Goal: Information Seeking & Learning: Learn about a topic

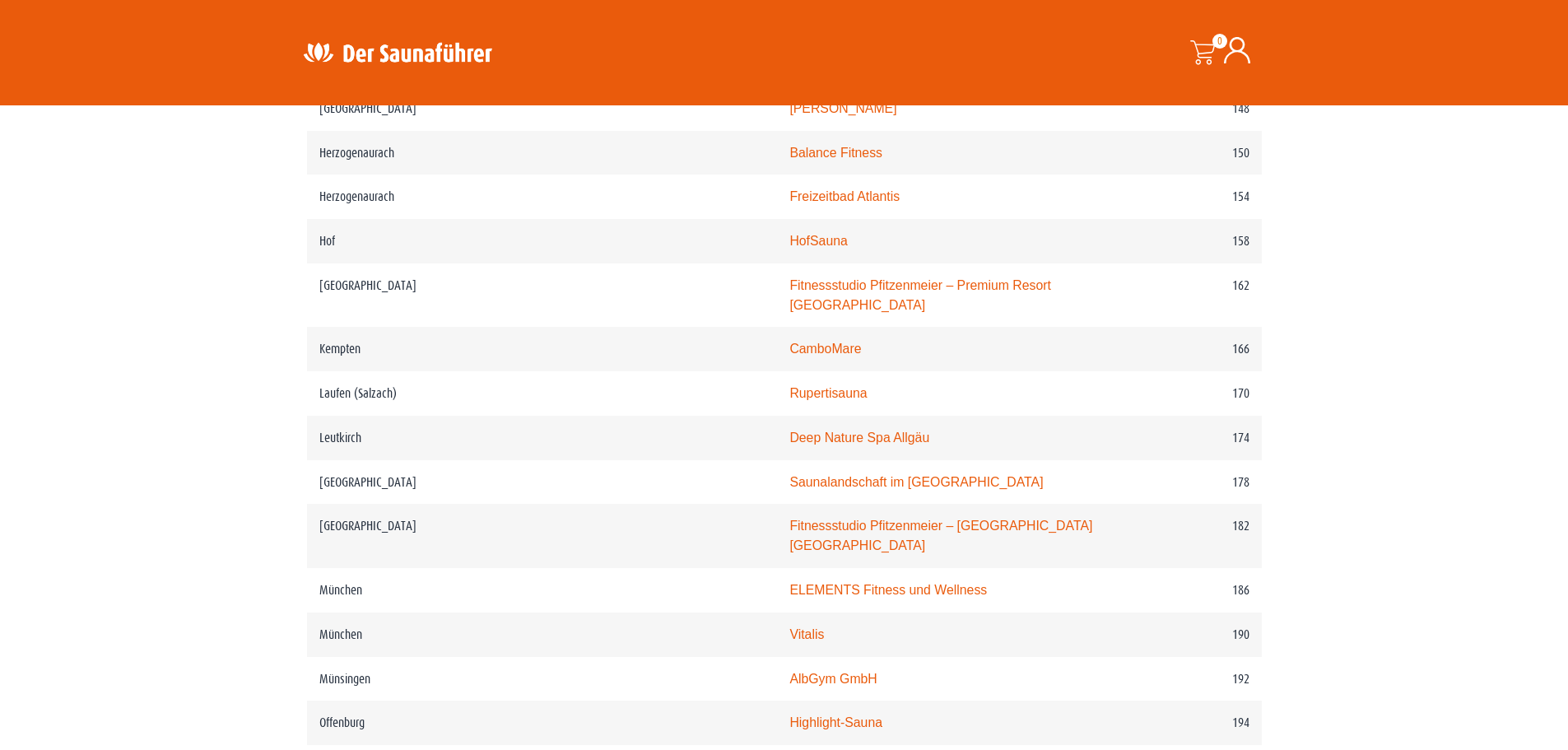
scroll to position [2387, 0]
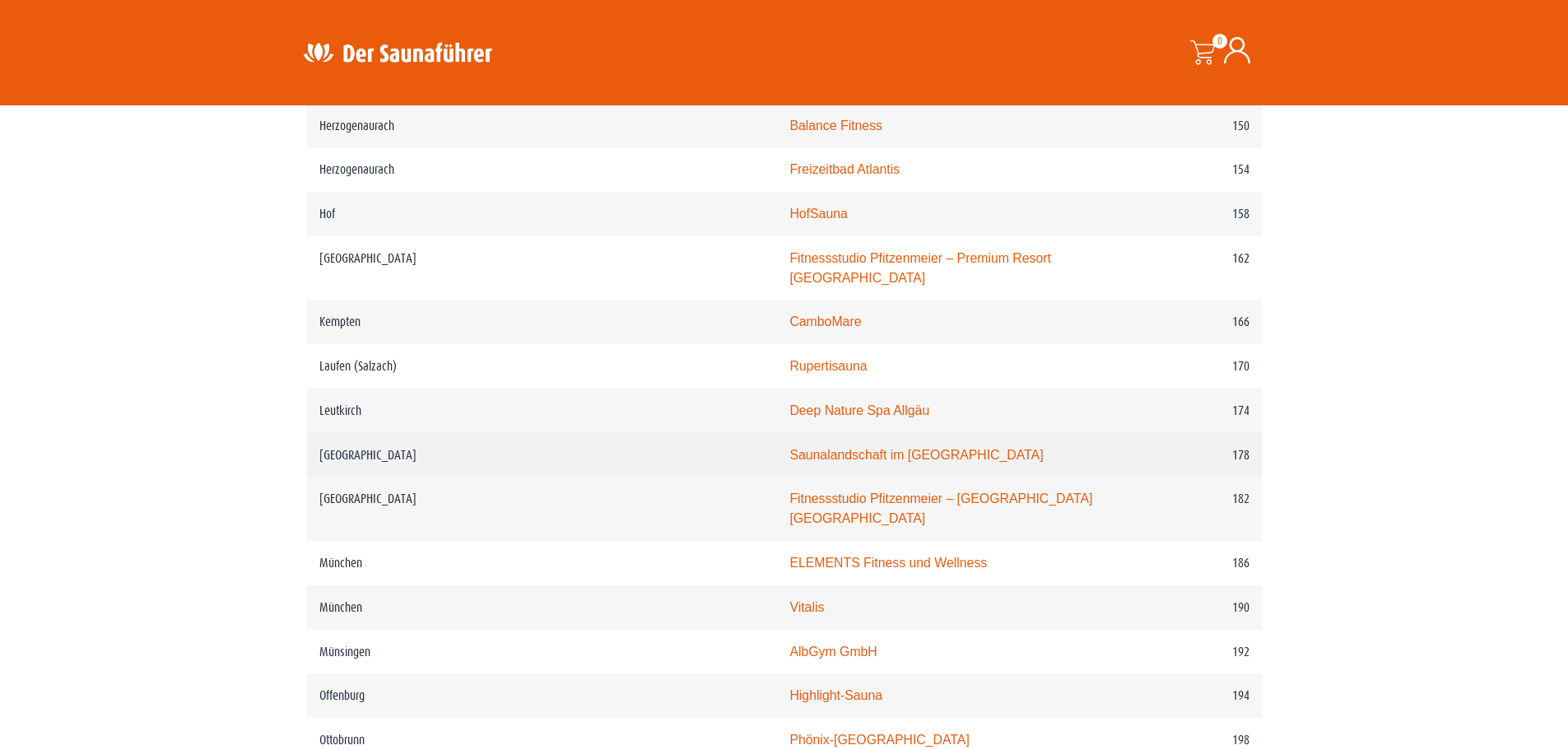
click at [791, 462] on link "Saunalandschaft im [GEOGRAPHIC_DATA]" at bounding box center [915, 455] width 253 height 14
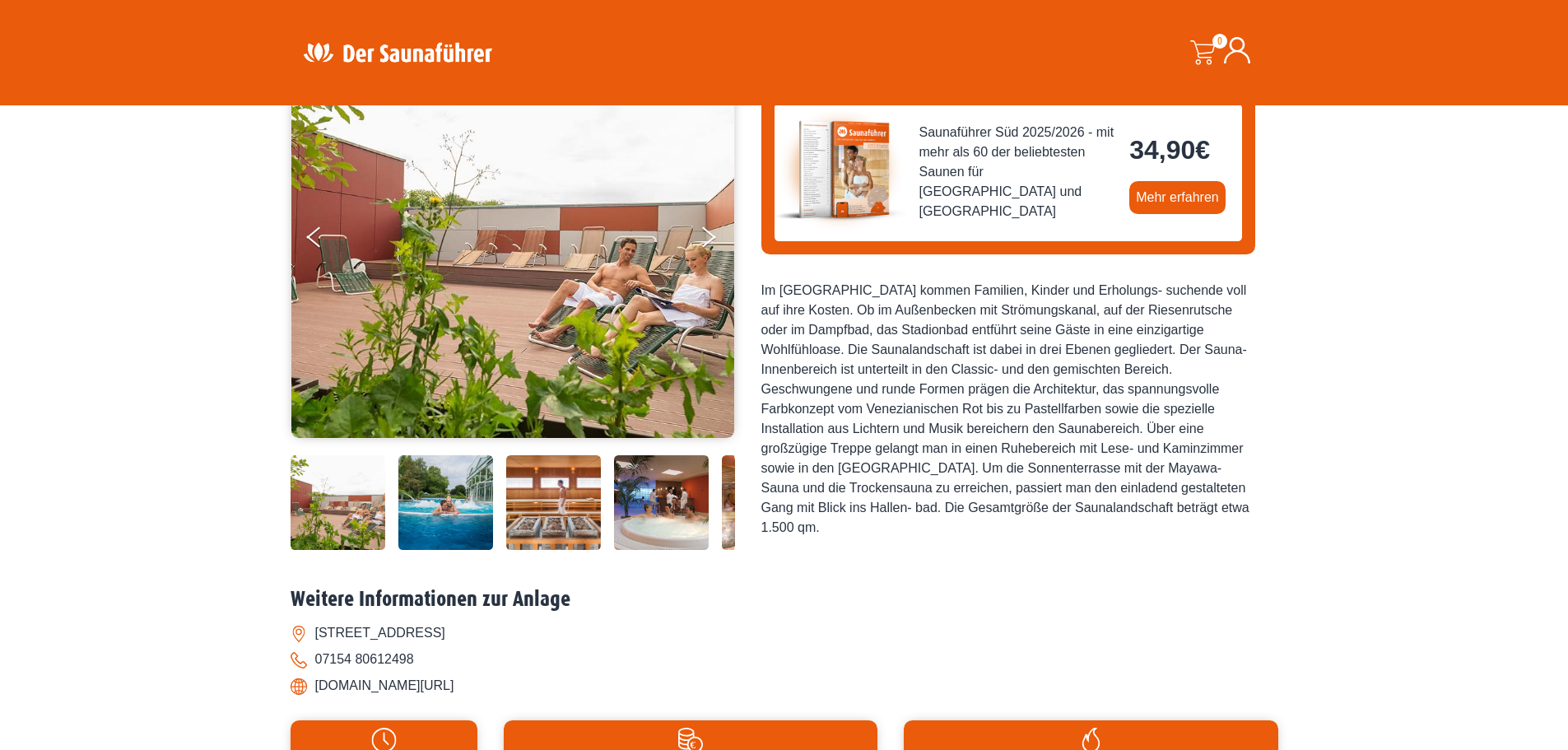
scroll to position [247, 0]
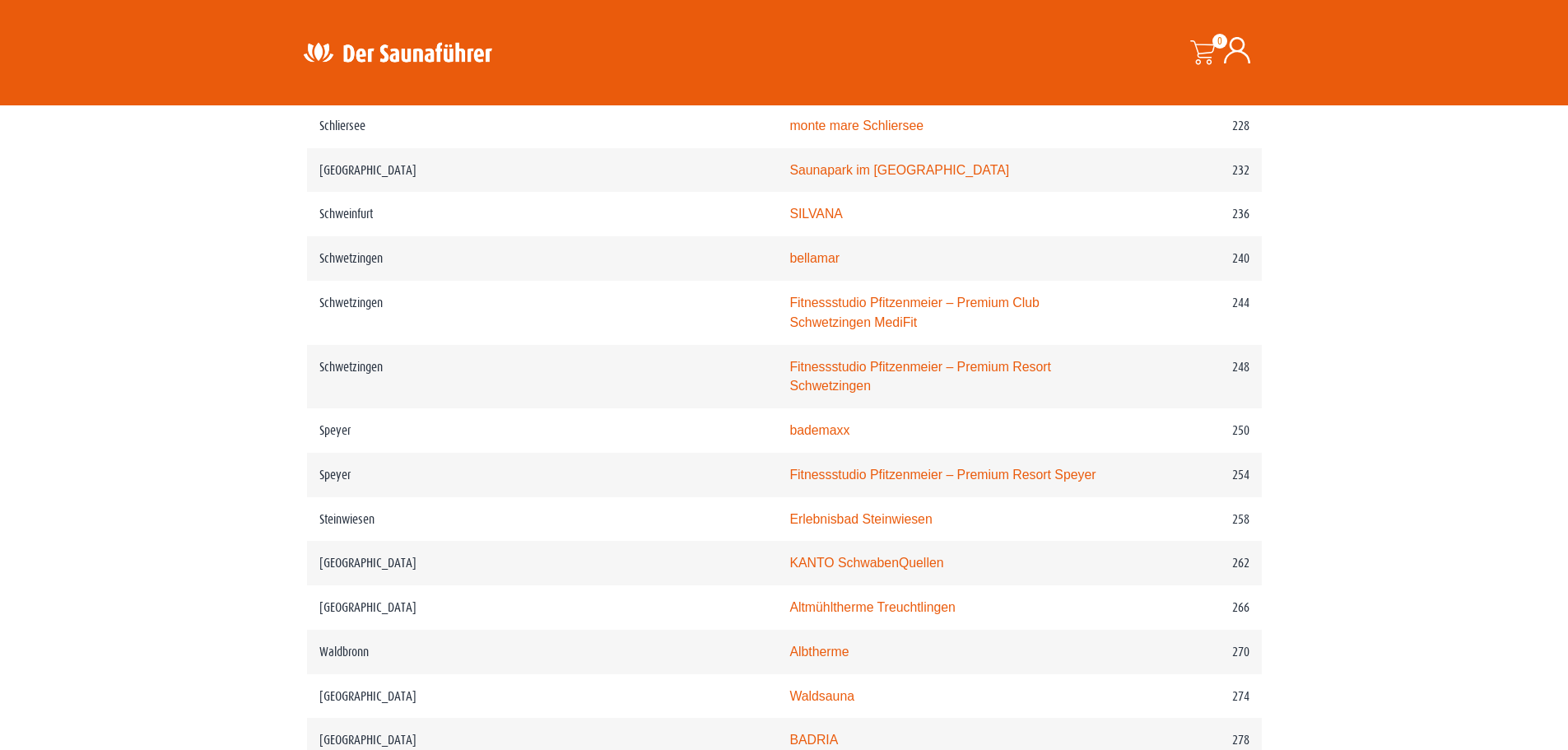
scroll to position [3457, 0]
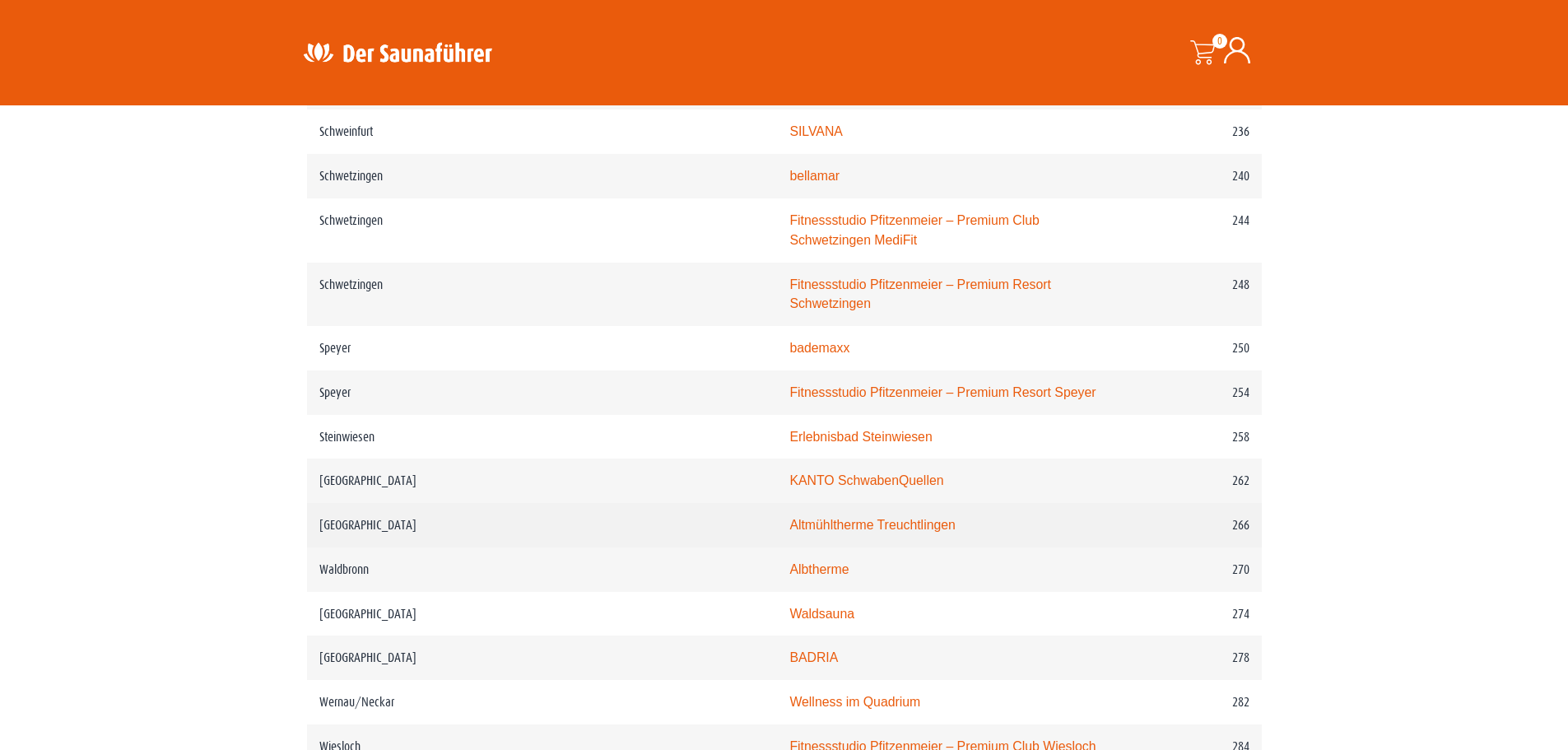
drag, startPoint x: 810, startPoint y: 499, endPoint x: 795, endPoint y: 501, distance: 15.1
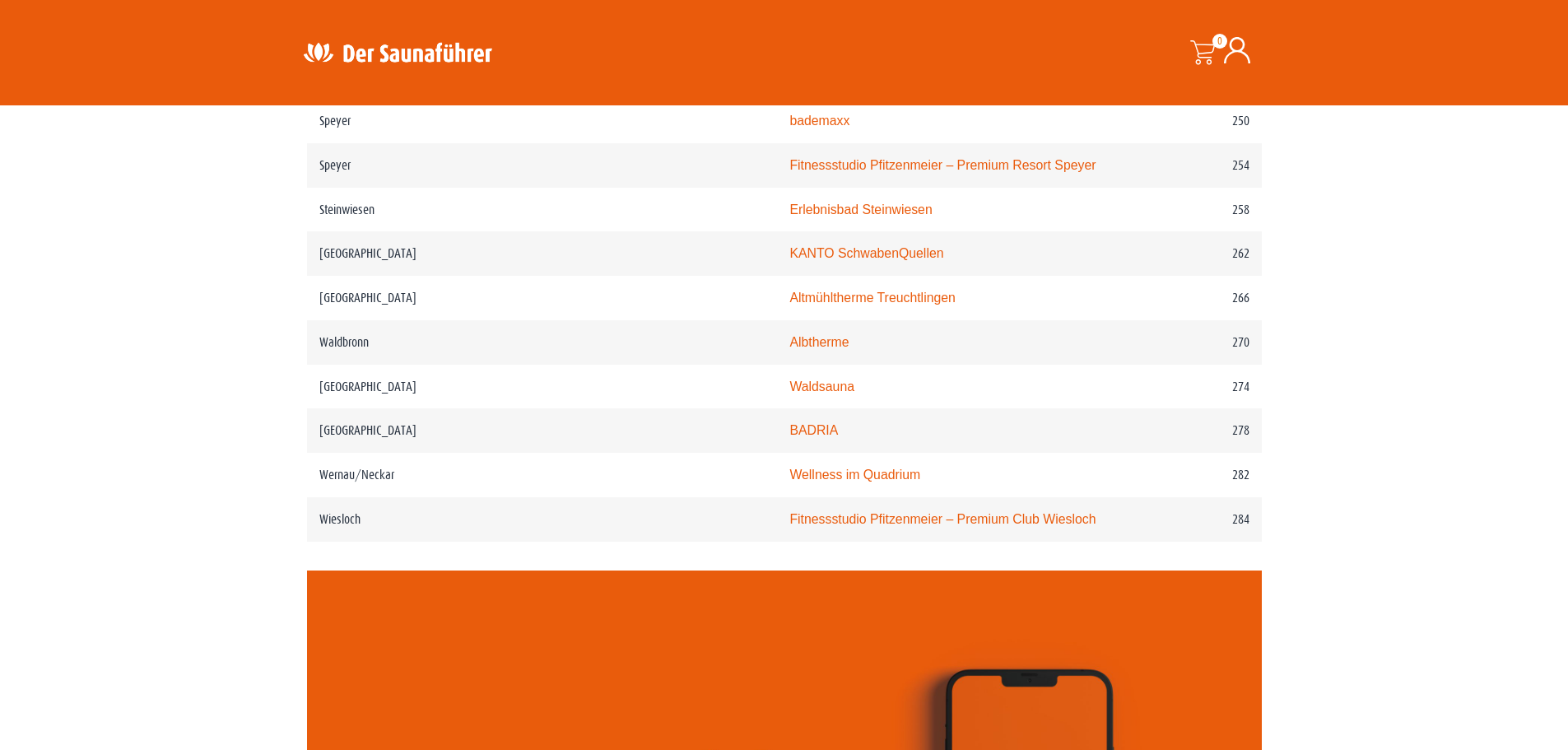
scroll to position [3705, 0]
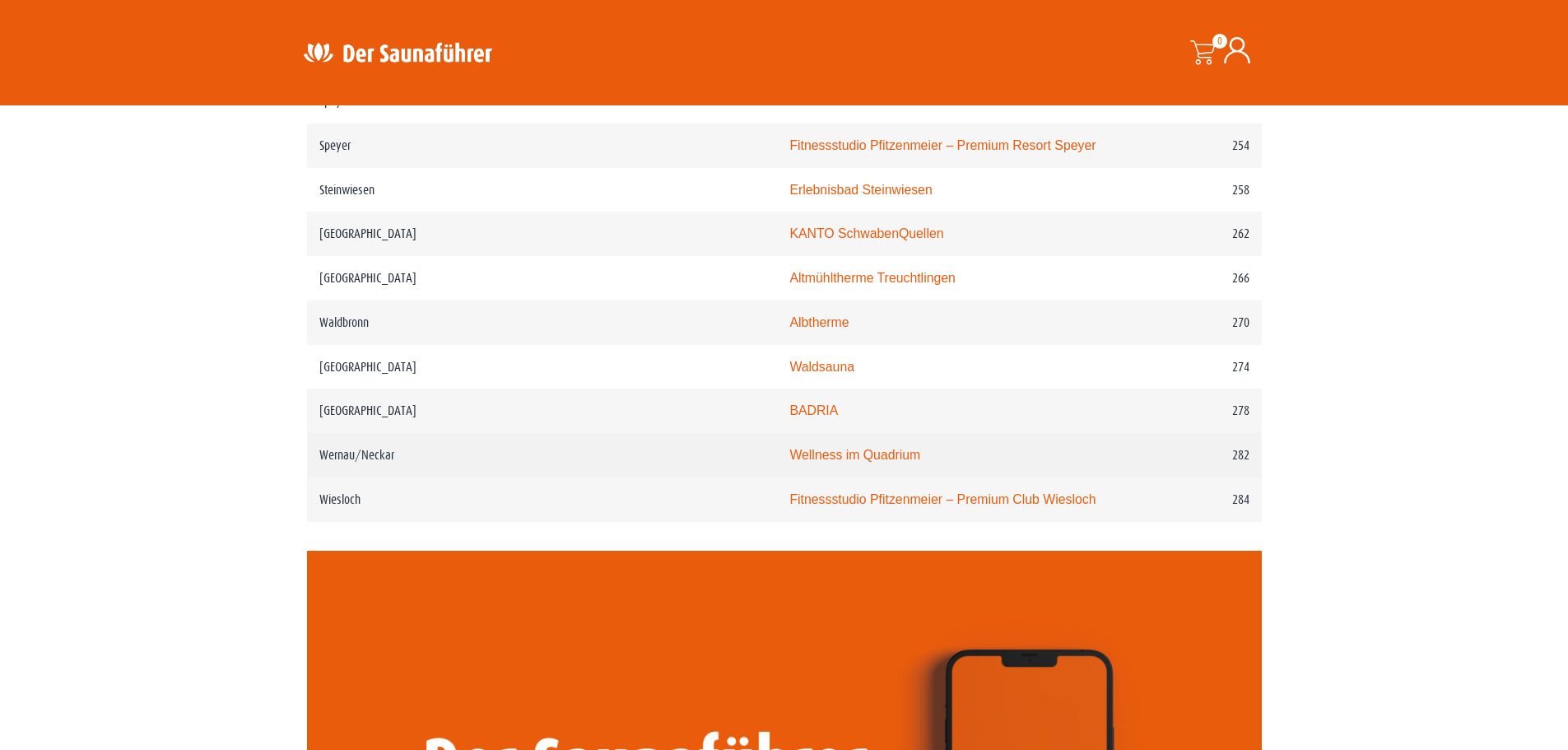
click at [789, 448] on link "Wellness im Quadrium" at bounding box center [854, 455] width 131 height 14
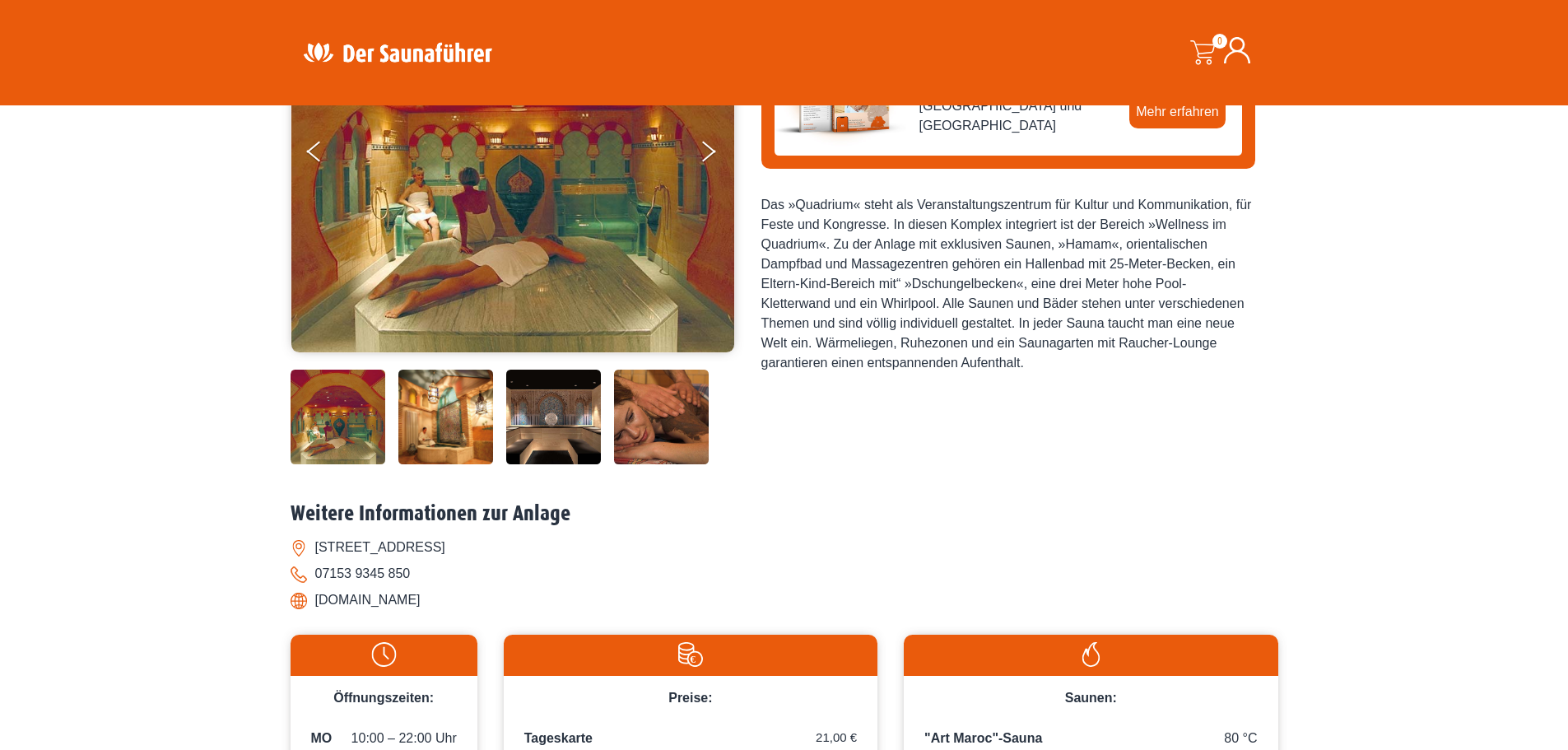
scroll to position [330, 0]
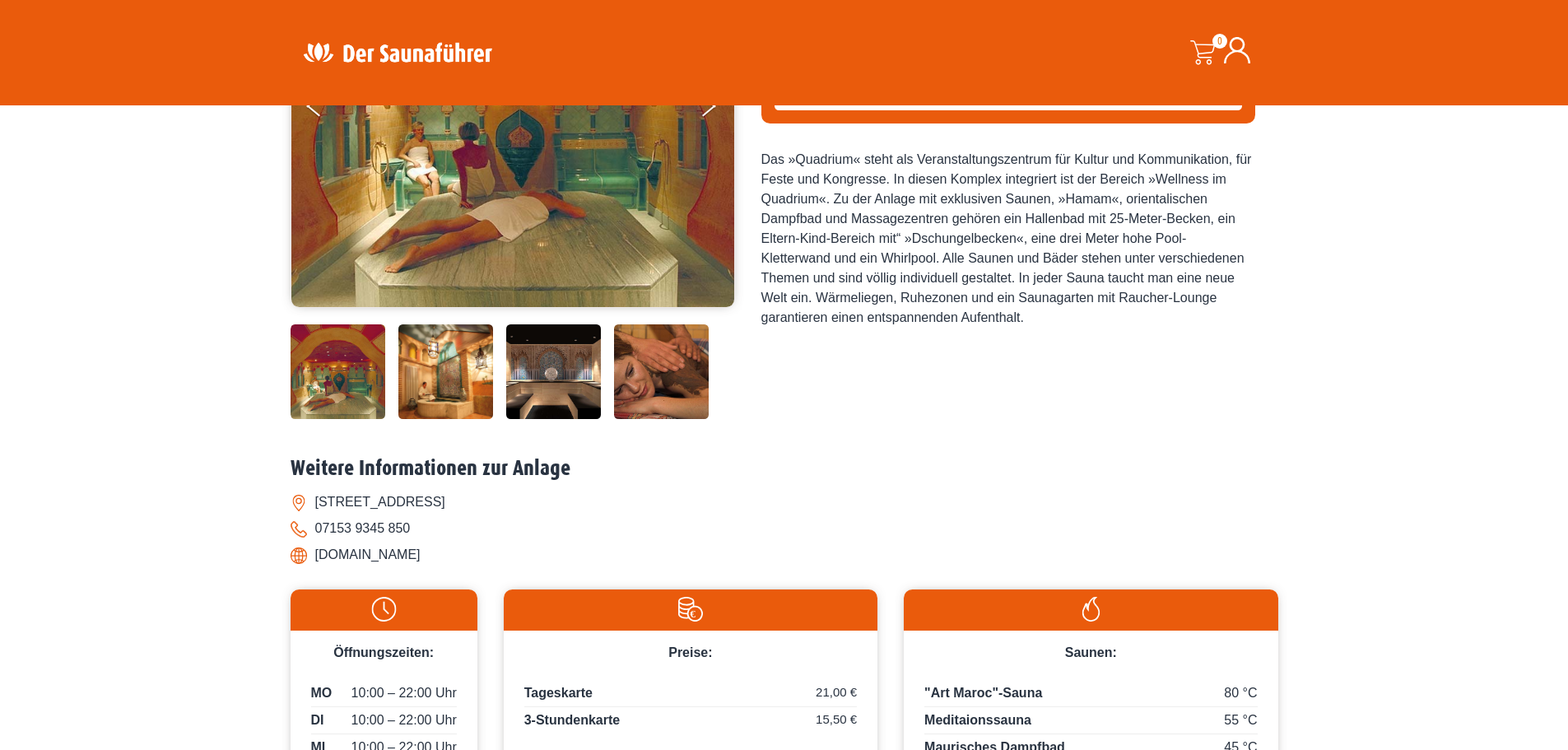
drag, startPoint x: 460, startPoint y: 549, endPoint x: 317, endPoint y: 562, distance: 143.6
click at [317, 562] on li "www.wellness-wernau.de" at bounding box center [784, 554] width 987 height 27
copy li "www.wellness-wernau.de"
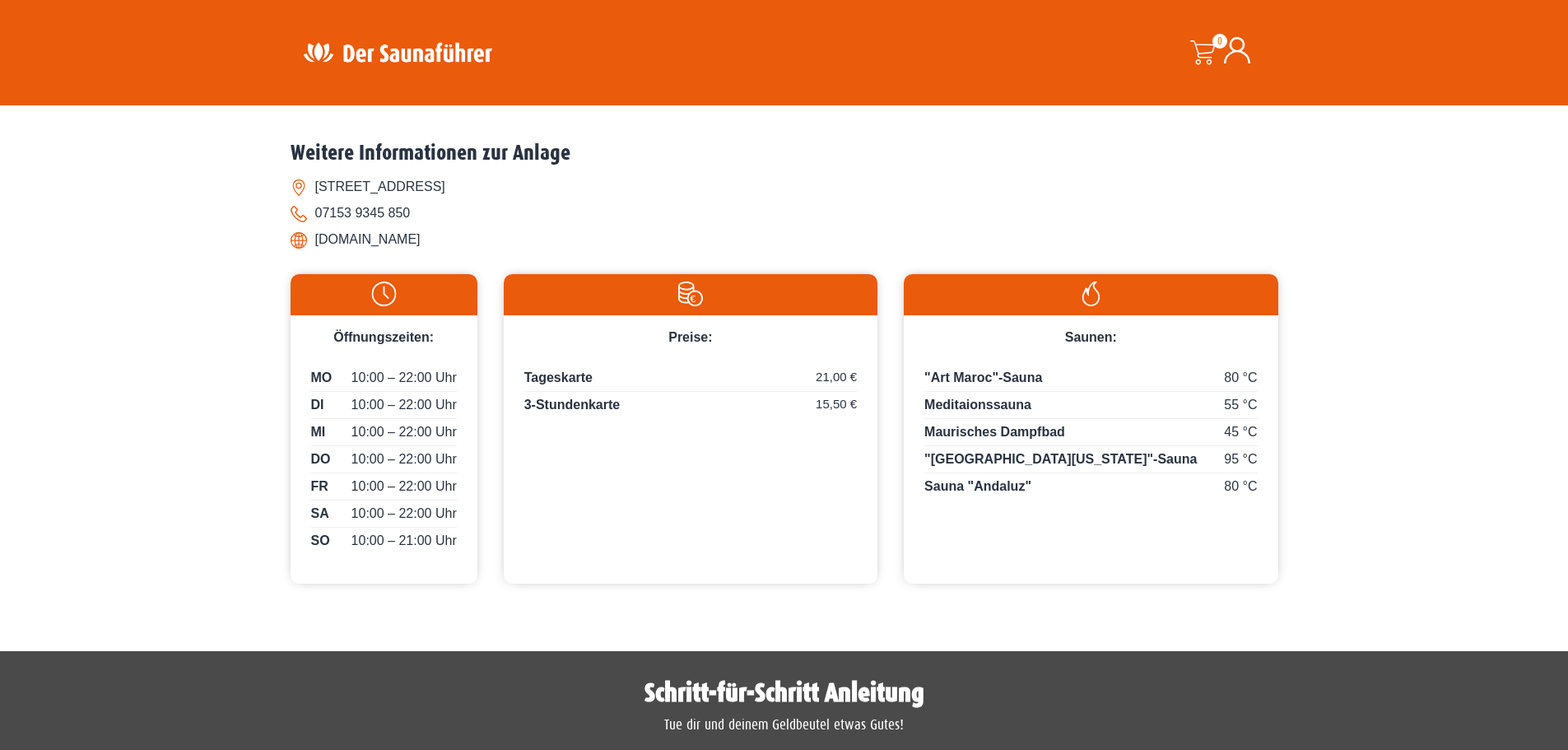
scroll to position [659, 0]
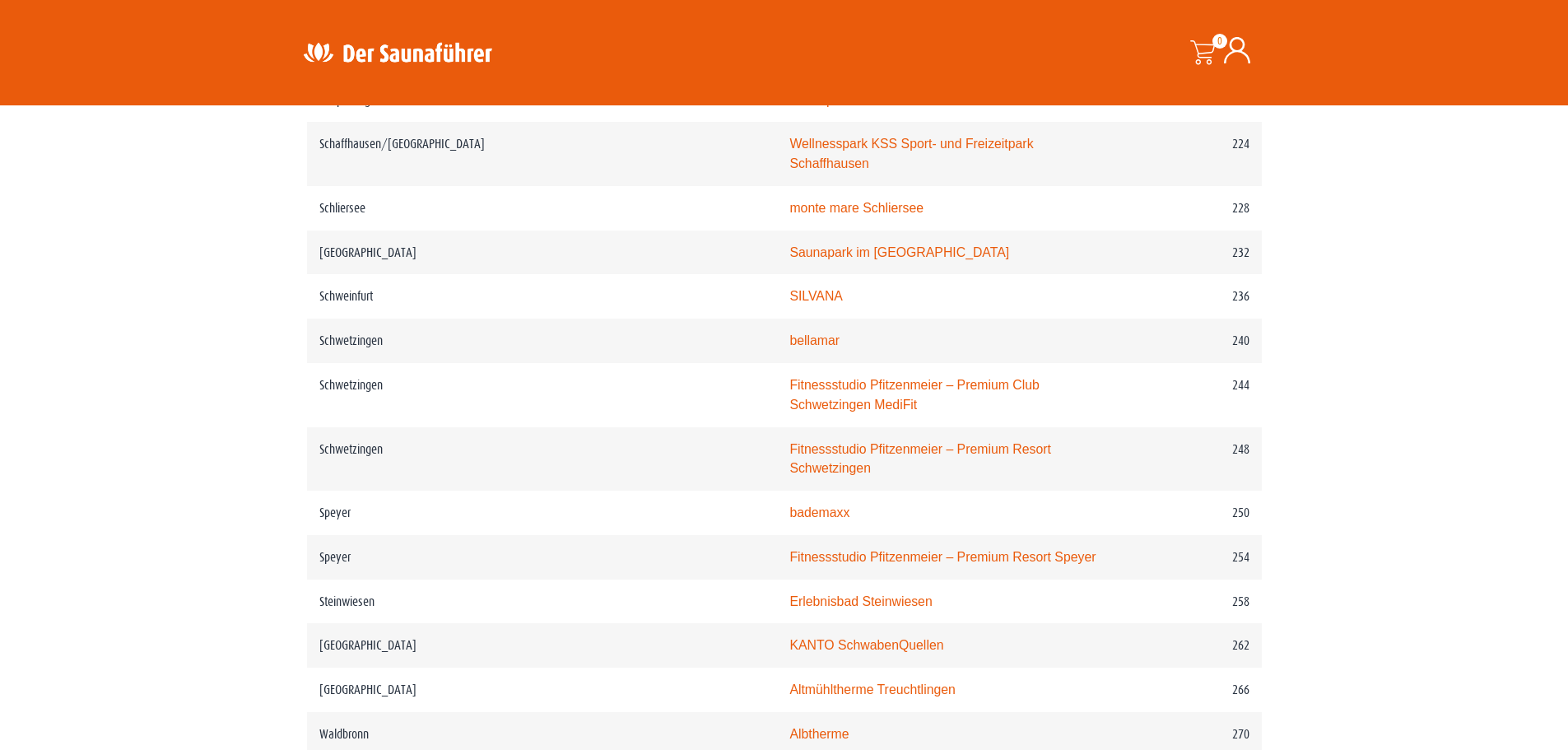
scroll to position [3211, 0]
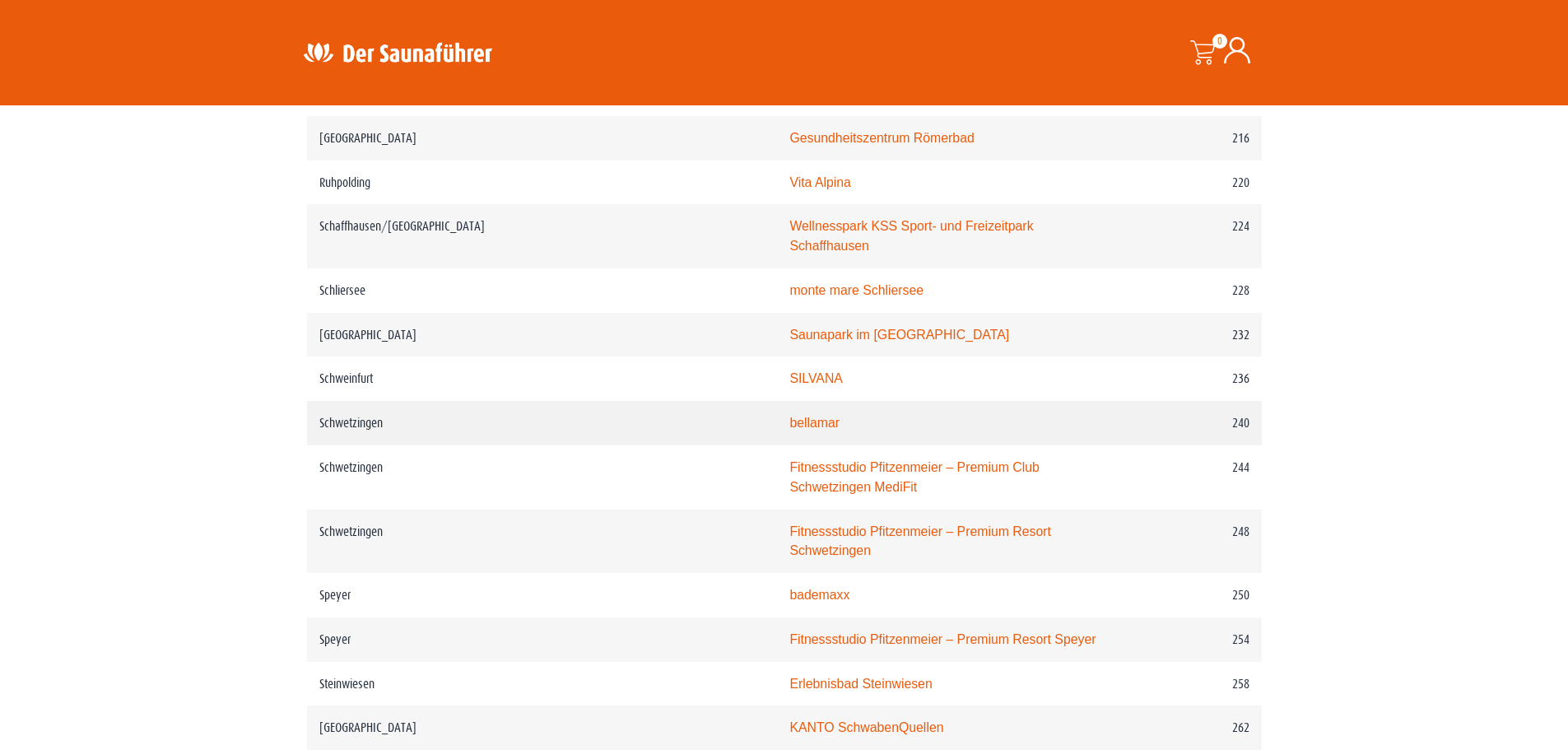
click at [789, 415] on link "bellamar" at bounding box center [814, 422] width 51 height 14
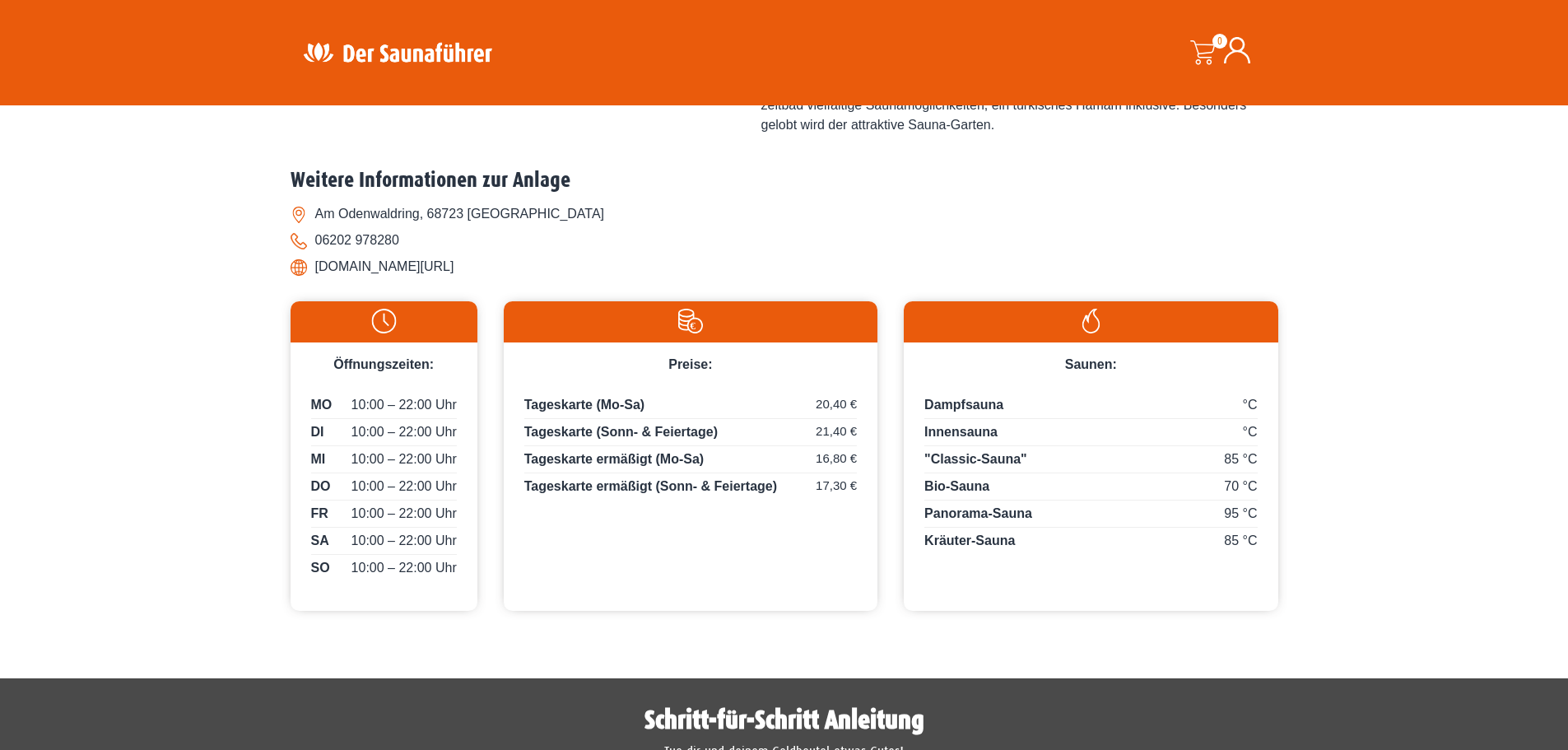
scroll to position [823, 0]
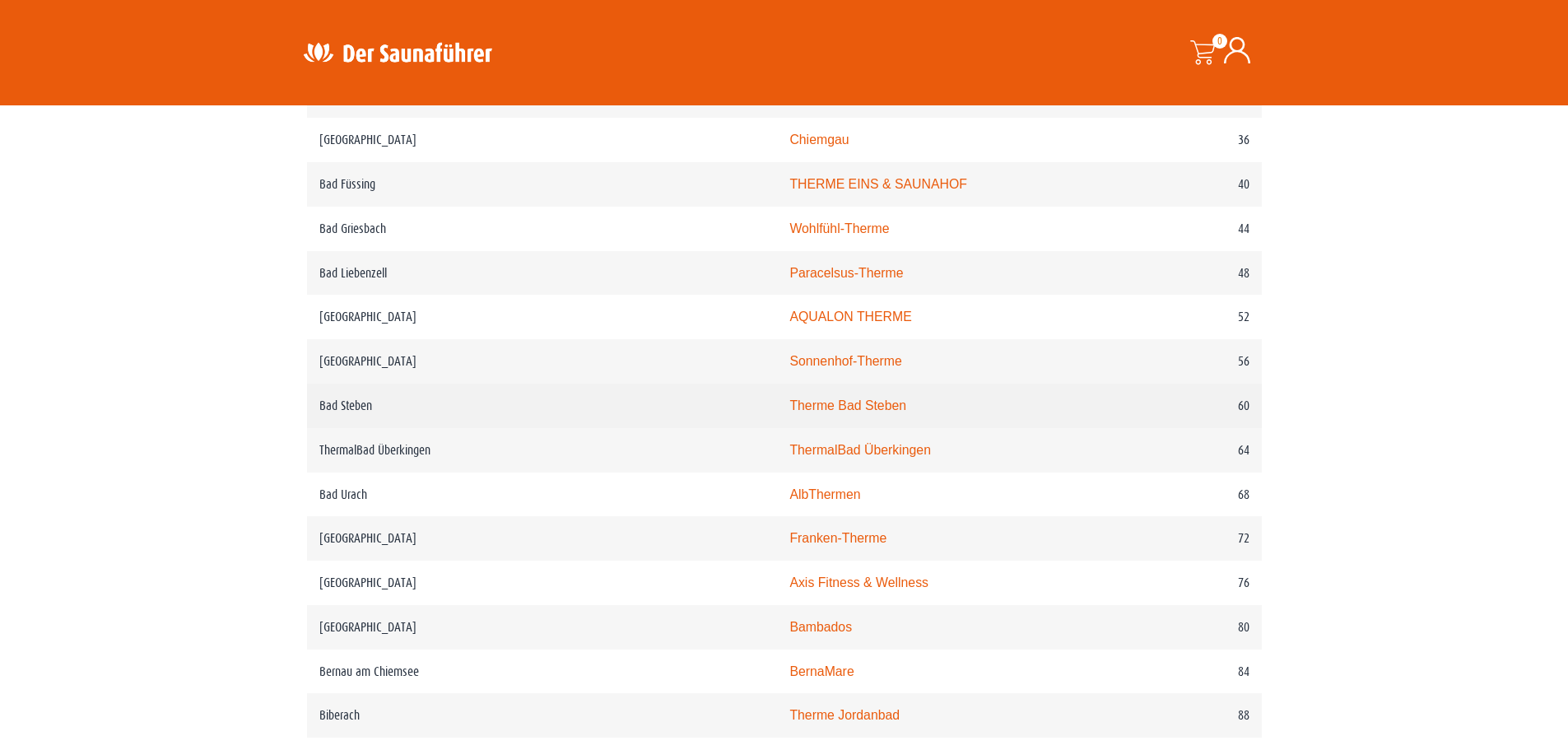
scroll to position [988, 0]
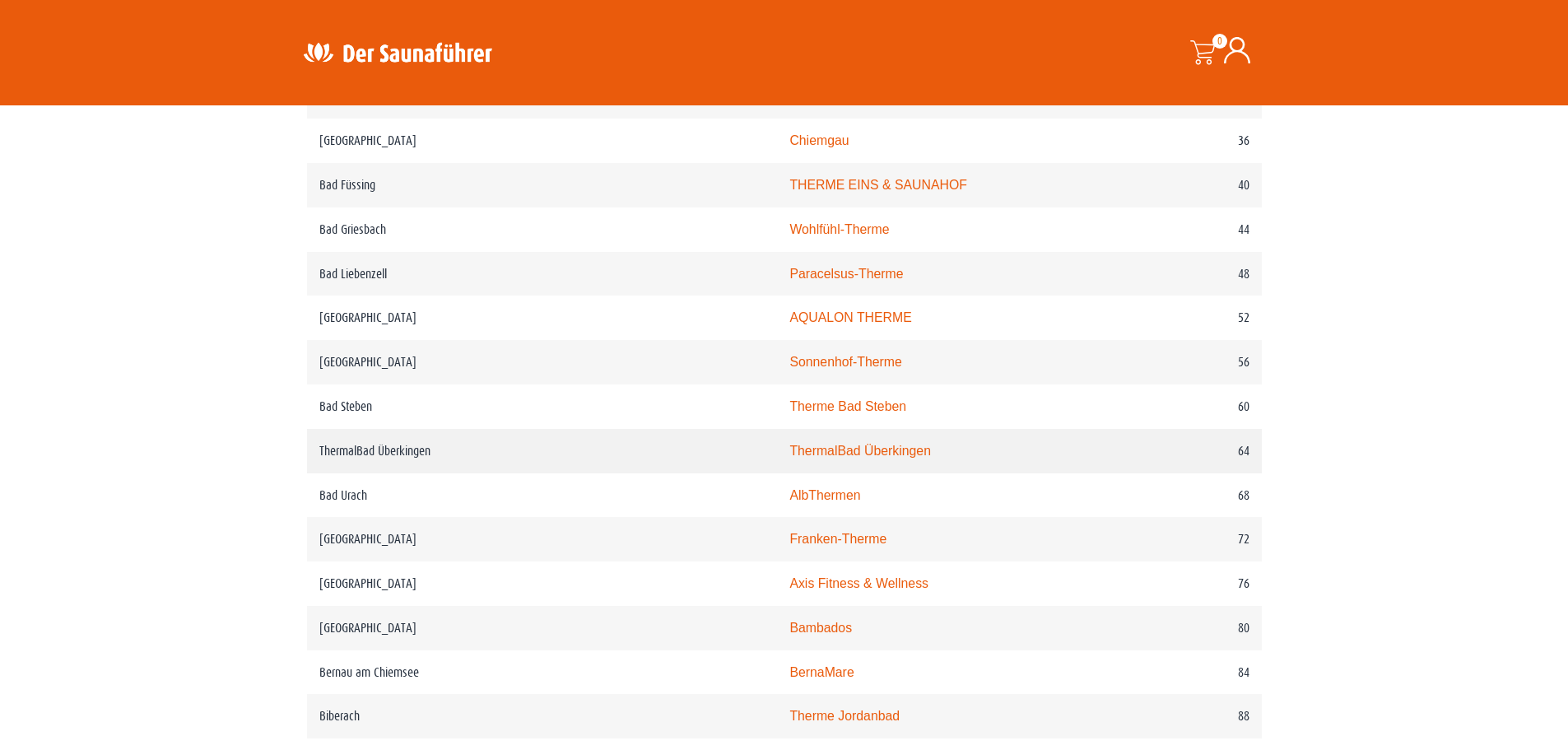
click at [789, 457] on link "ThermalBad Überkingen" at bounding box center [859, 451] width 142 height 14
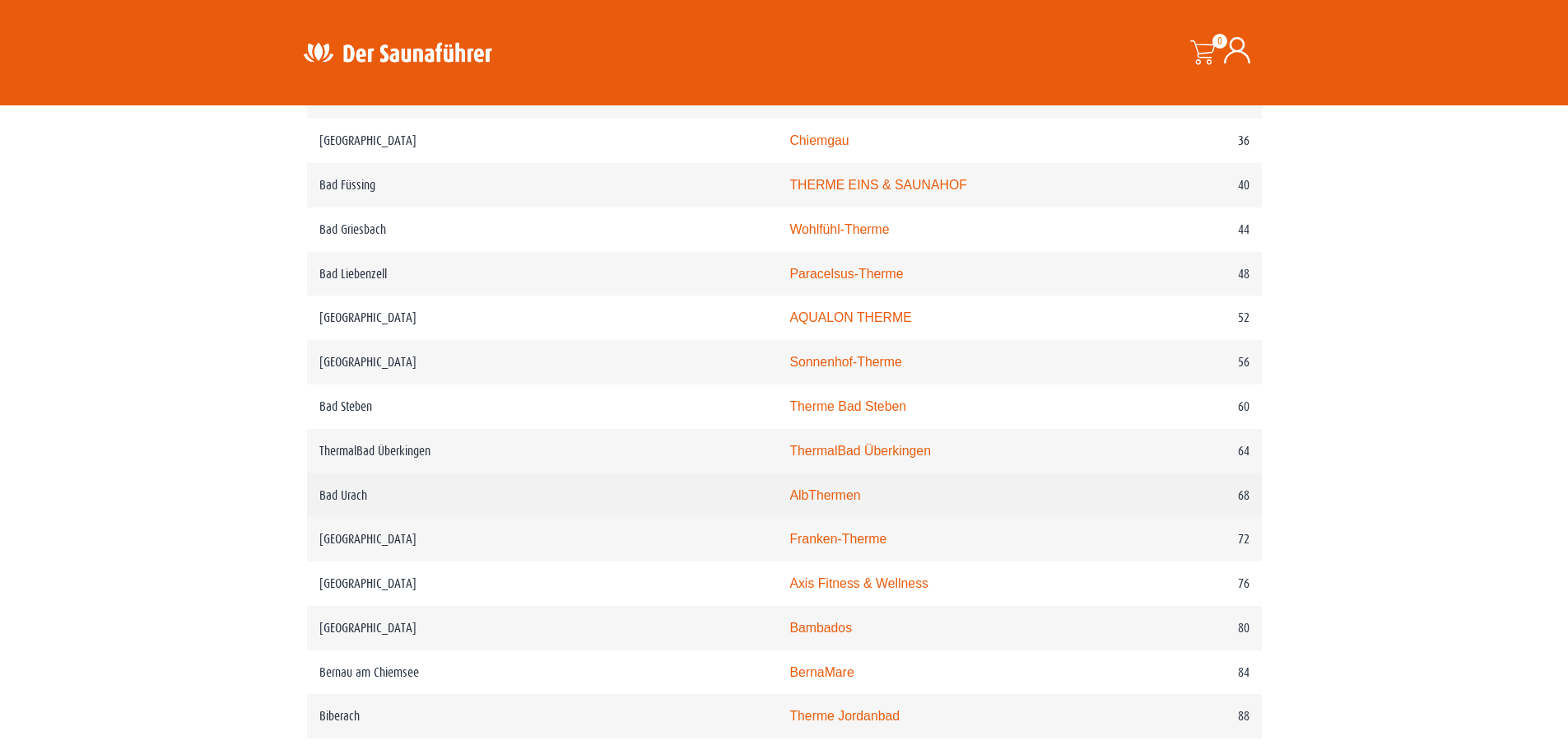
click at [789, 502] on link "AlbThermen" at bounding box center [824, 495] width 71 height 14
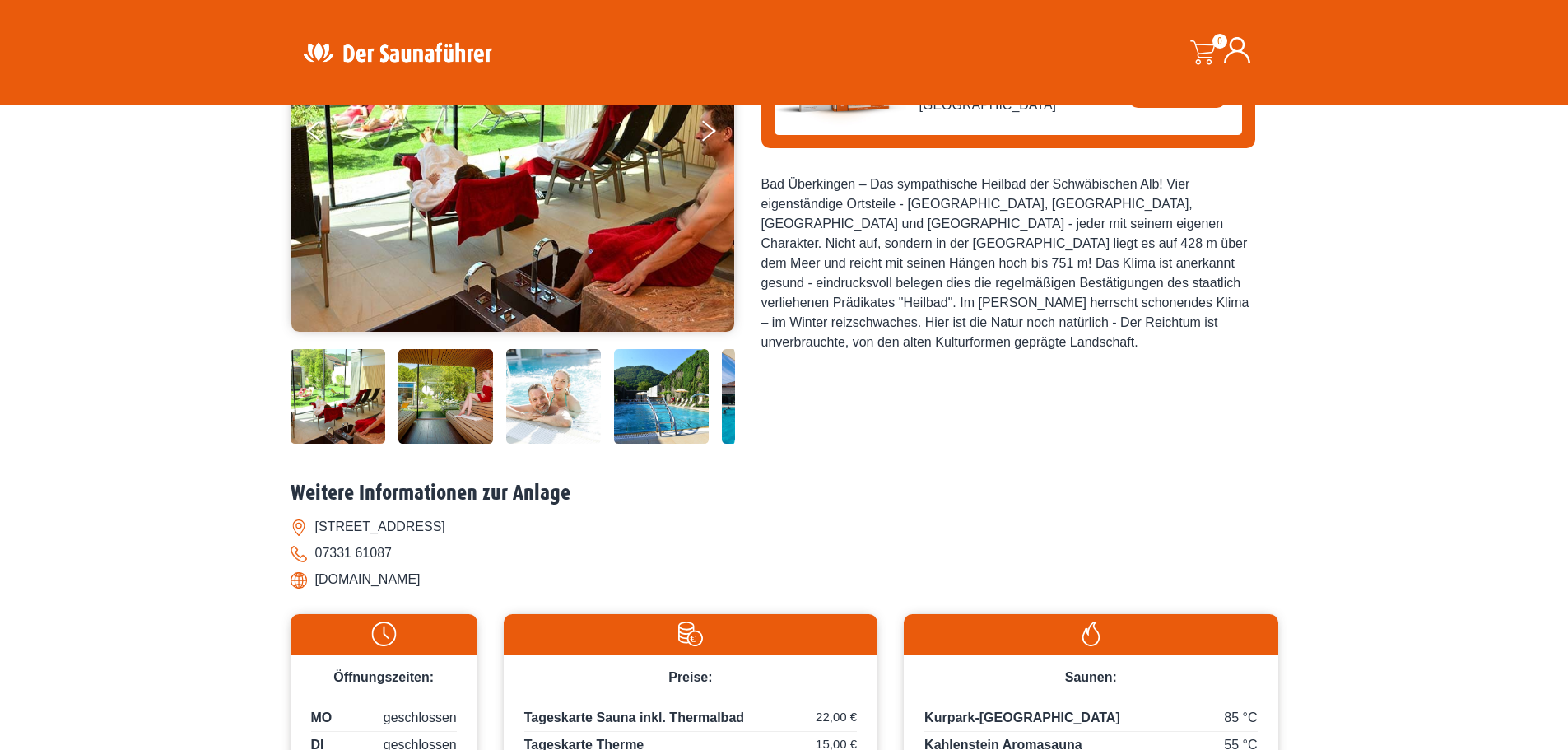
scroll to position [330, 0]
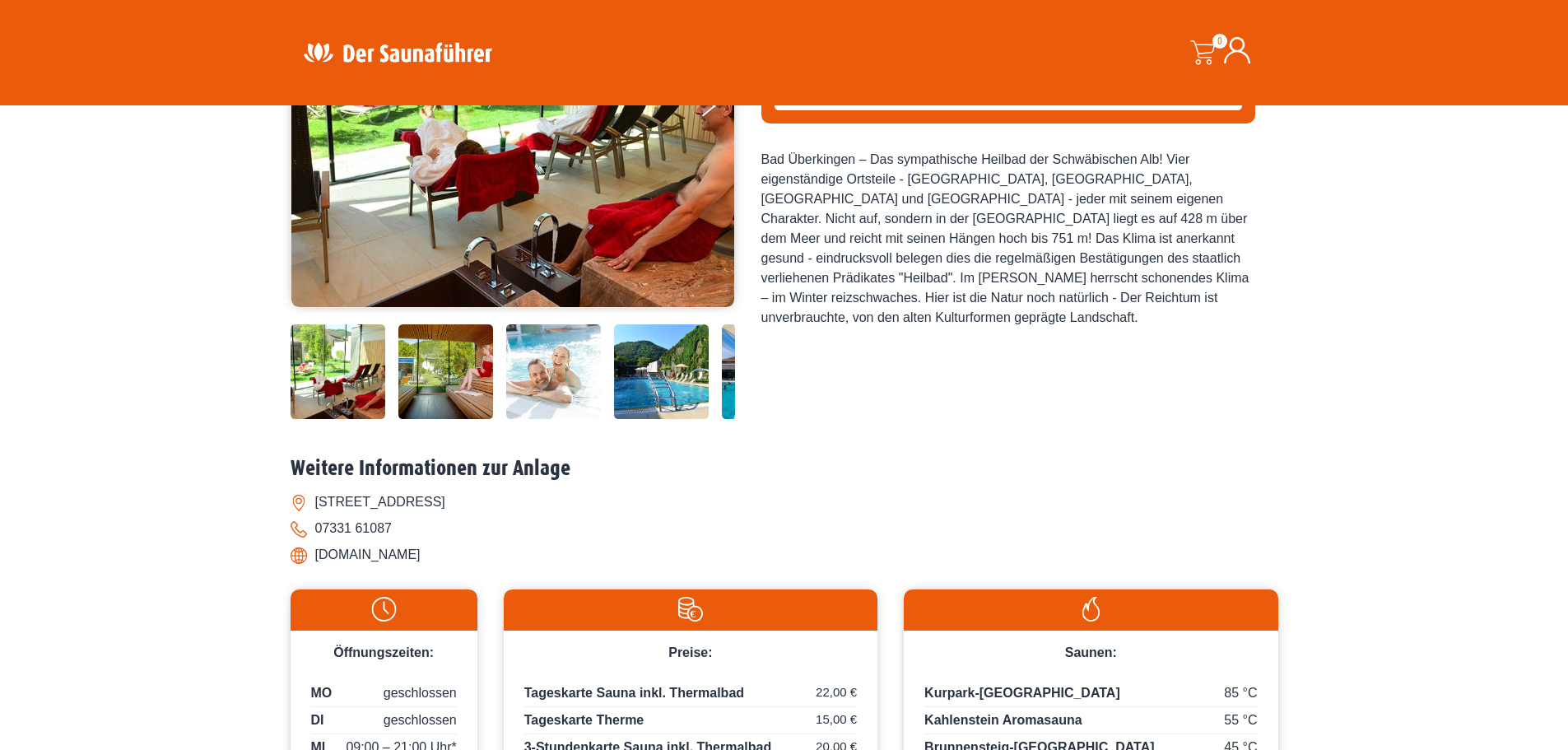
drag, startPoint x: 514, startPoint y: 551, endPoint x: 316, endPoint y: 572, distance: 199.1
click at [316, 572] on div "Weitere Informationen zur Anlage Am Kurpark 1, 73337 Bad Überkingen 07331 61087…" at bounding box center [784, 517] width 987 height 121
copy li "www.thermalbad-ueberkingen.de"
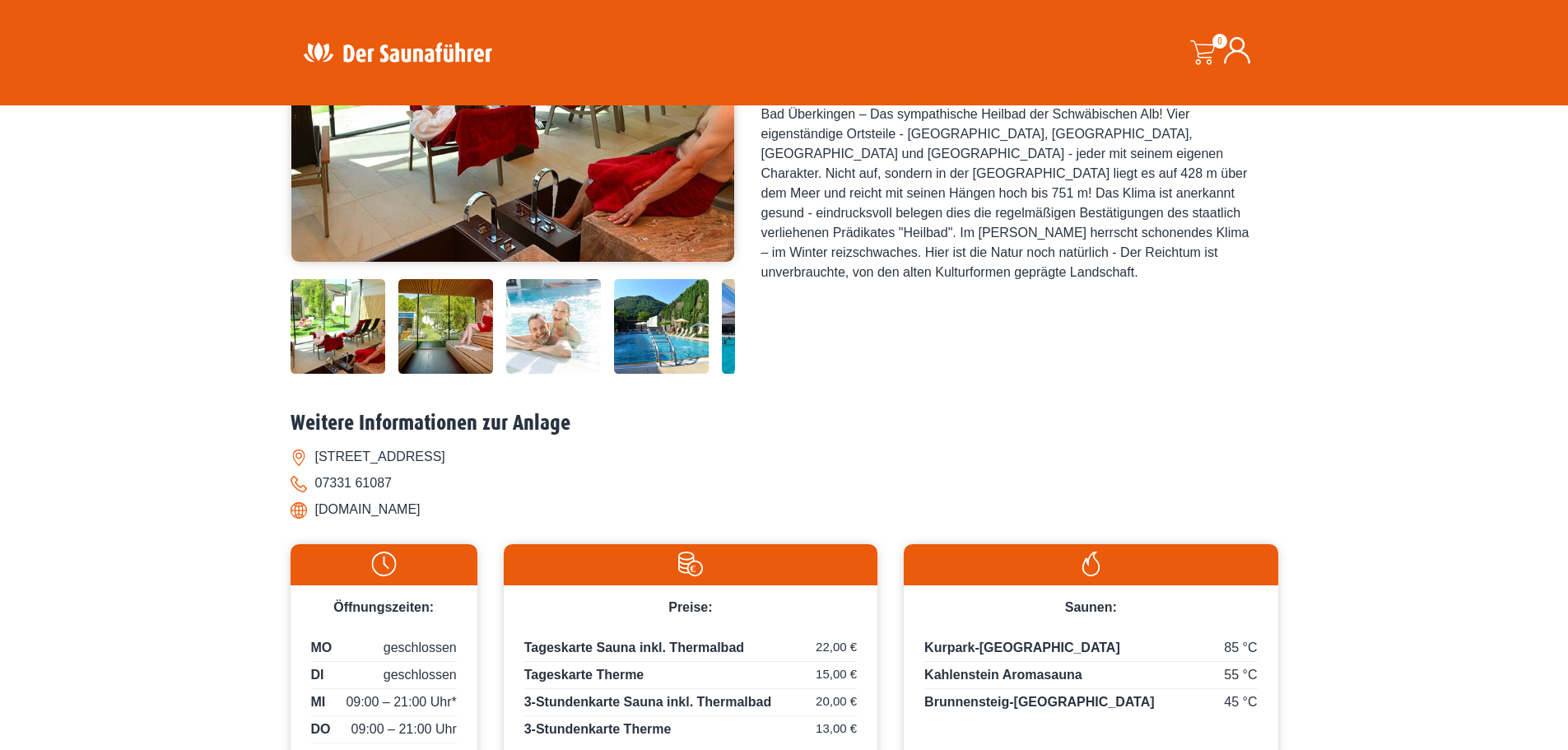
scroll to position [577, 0]
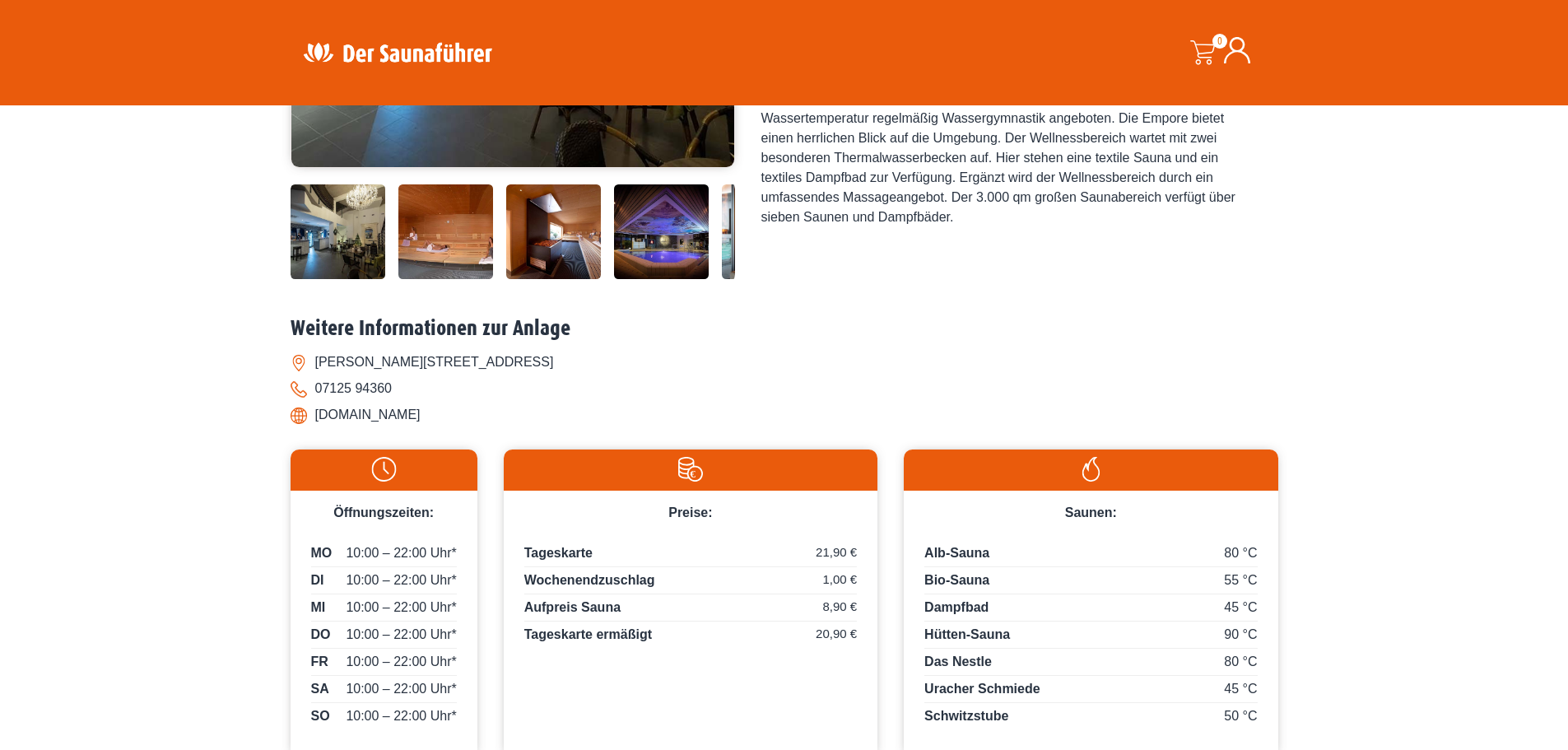
scroll to position [494, 0]
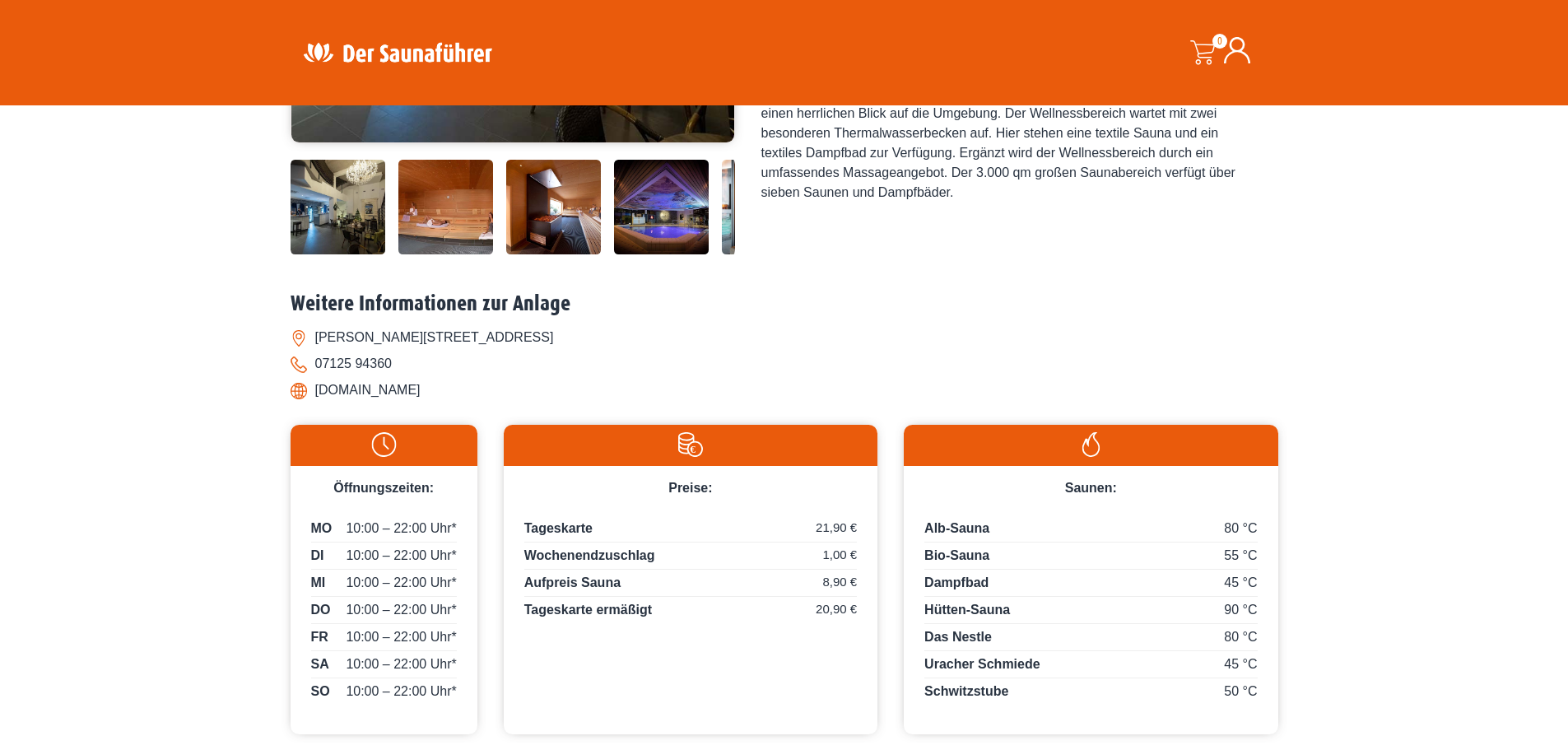
click at [431, 387] on li "[DOMAIN_NAME]" at bounding box center [784, 390] width 987 height 27
drag, startPoint x: 444, startPoint y: 385, endPoint x: 317, endPoint y: 386, distance: 127.0
click at [317, 386] on li "[DOMAIN_NAME]" at bounding box center [784, 390] width 987 height 27
copy li "[DOMAIN_NAME]"
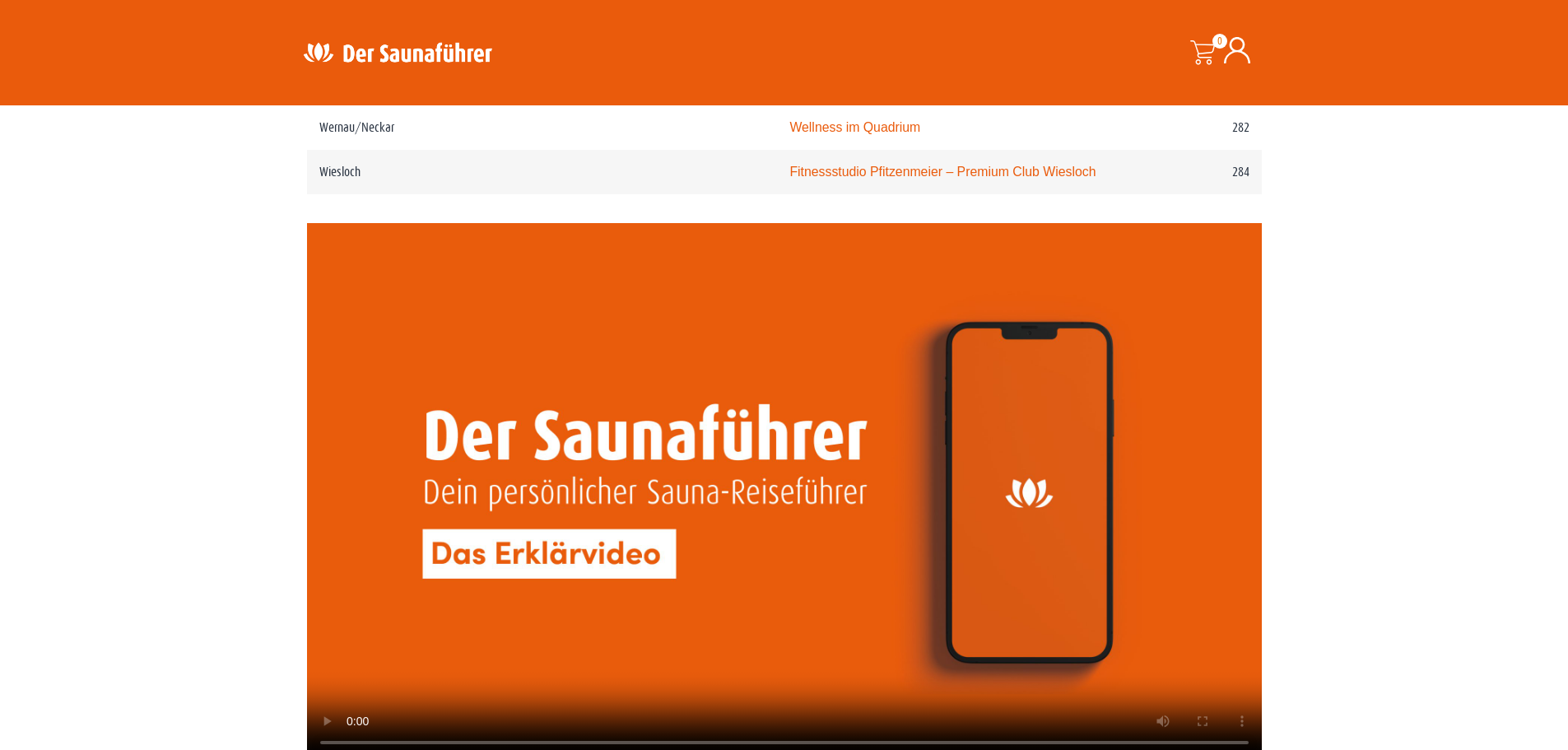
scroll to position [3787, 0]
